Goal: Task Accomplishment & Management: Manage account settings

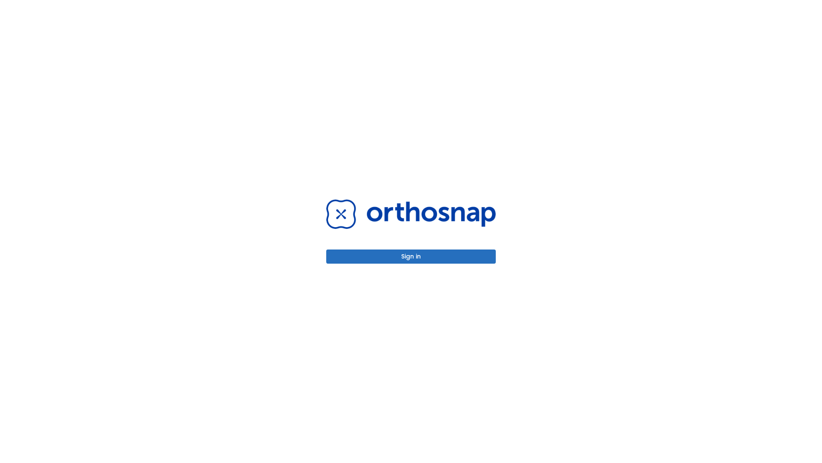
click at [411, 256] on button "Sign in" at bounding box center [411, 256] width 170 height 14
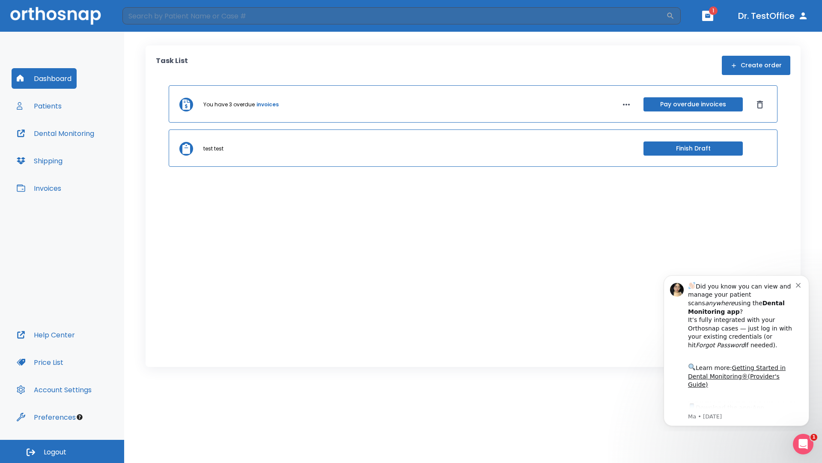
click at [62, 451] on span "Logout" at bounding box center [55, 451] width 23 height 9
